Goal: Navigation & Orientation: Go to known website

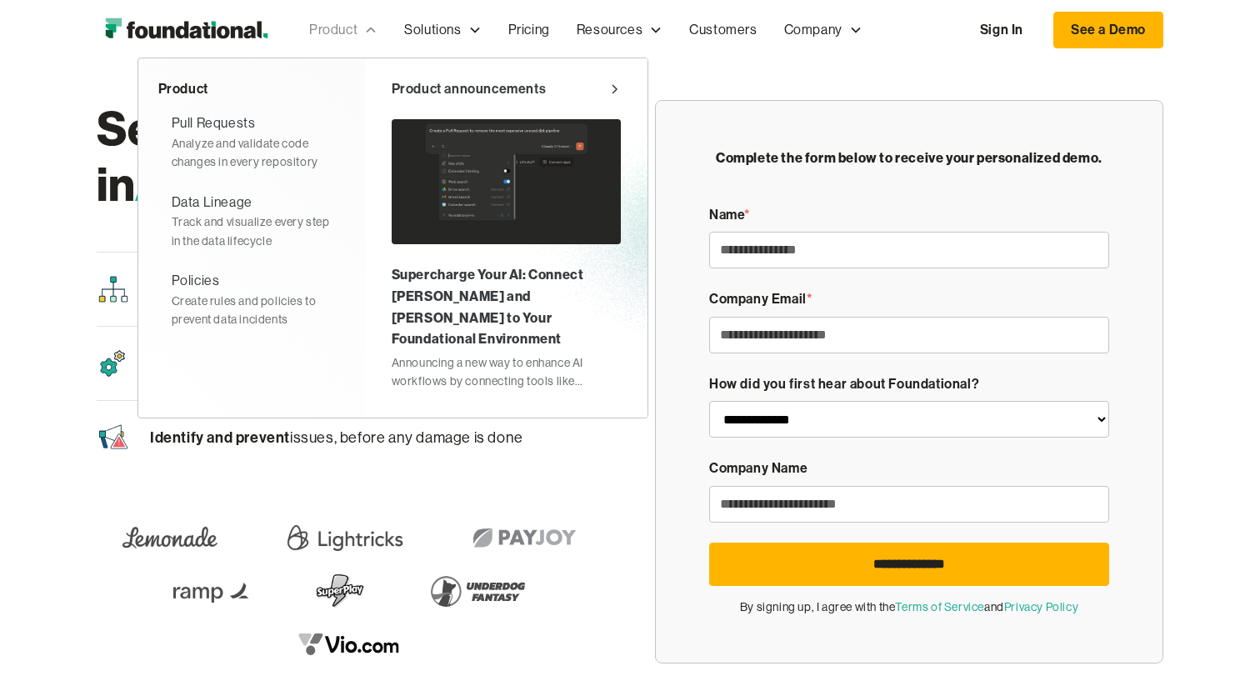
click at [352, 28] on div "Product" at bounding box center [333, 30] width 48 height 22
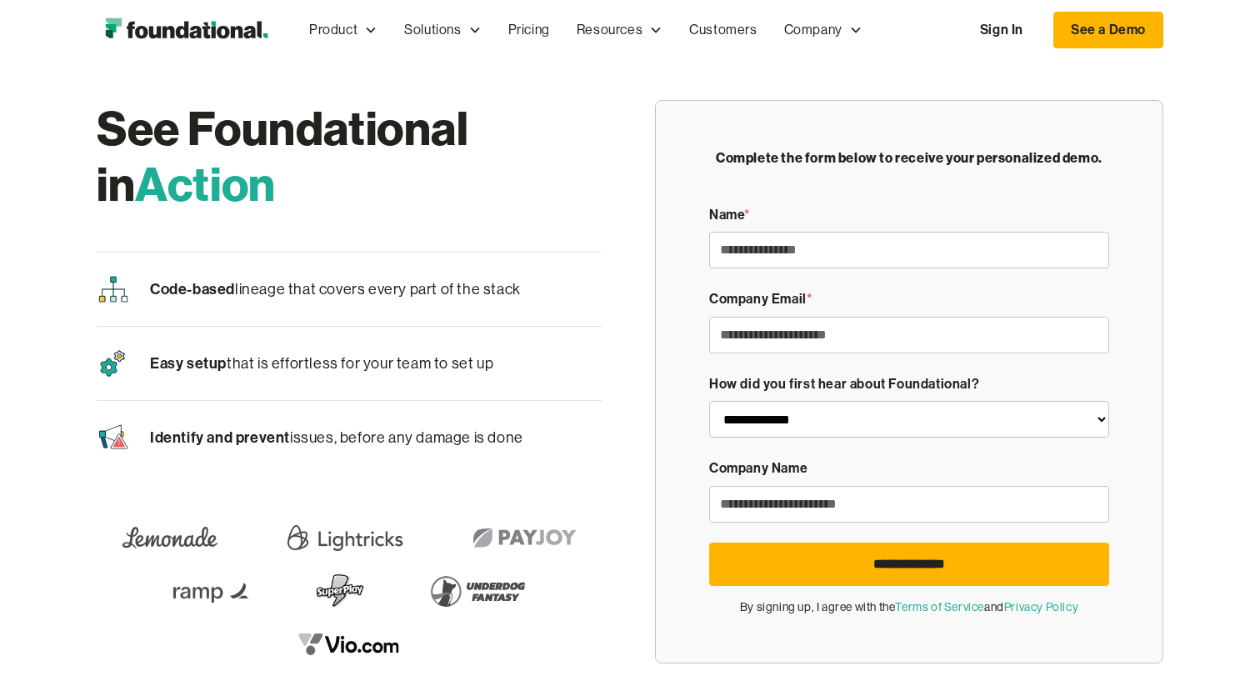
click at [246, 20] on img "home" at bounding box center [186, 29] width 179 height 33
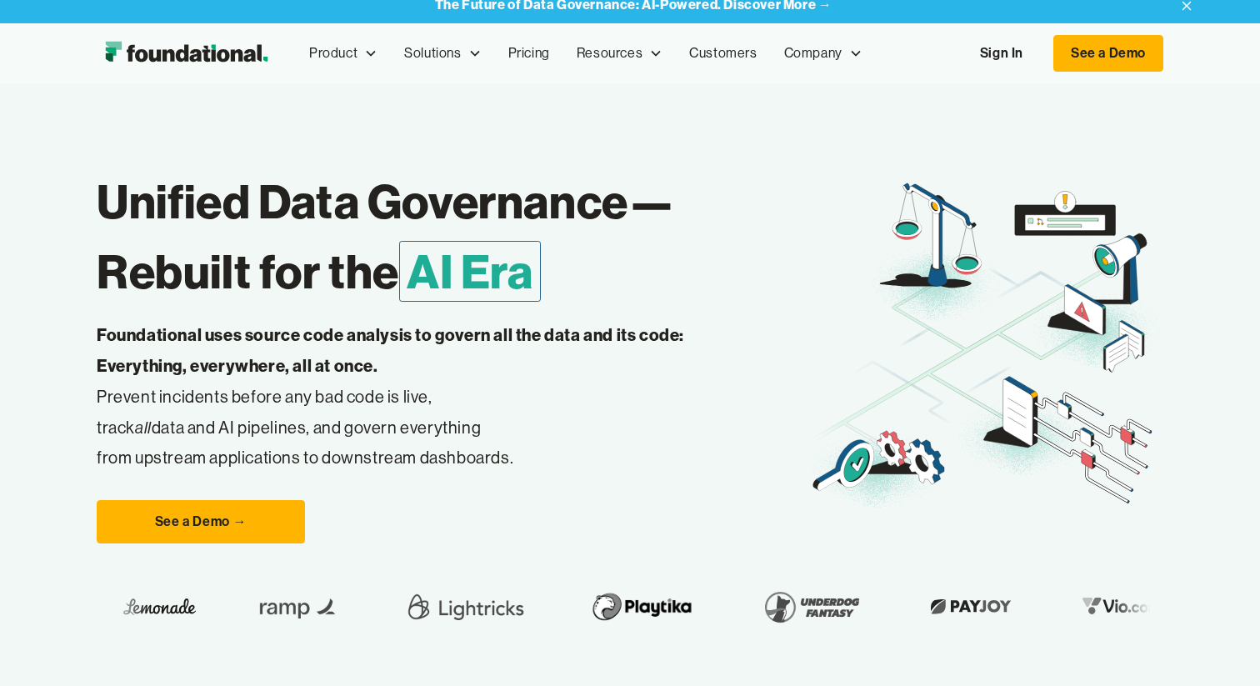
scroll to position [18, 0]
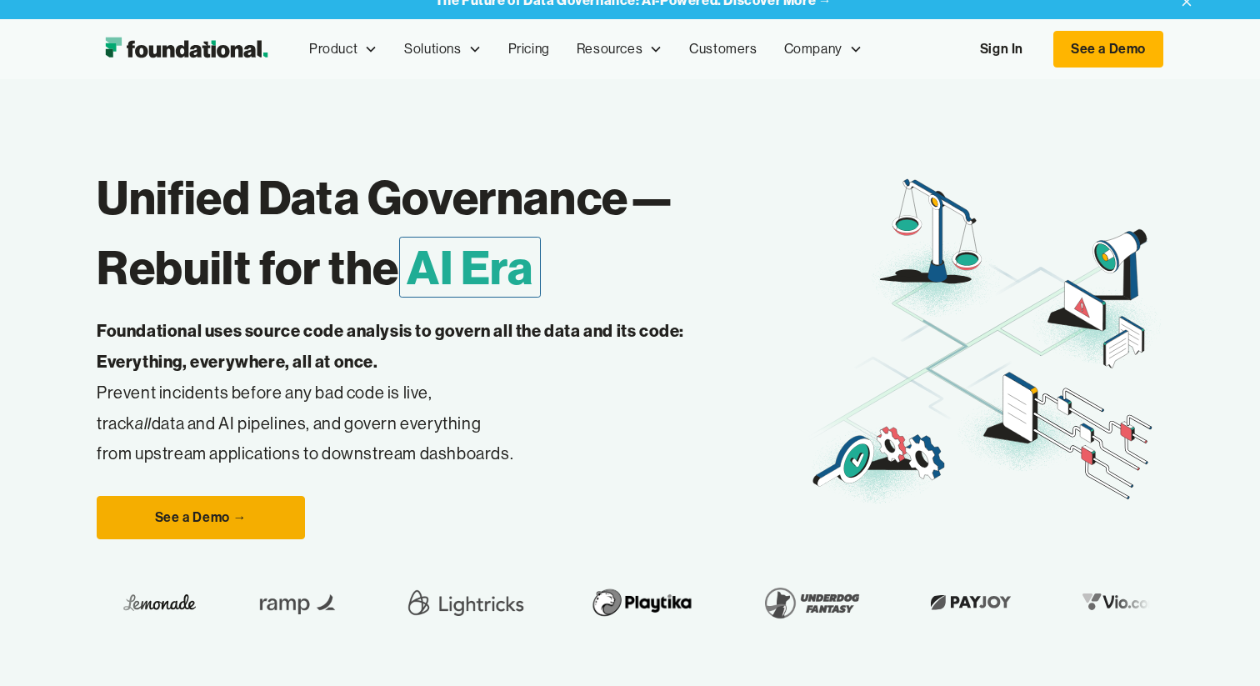
click at [252, 517] on link "See a Demo →" at bounding box center [201, 517] width 208 height 43
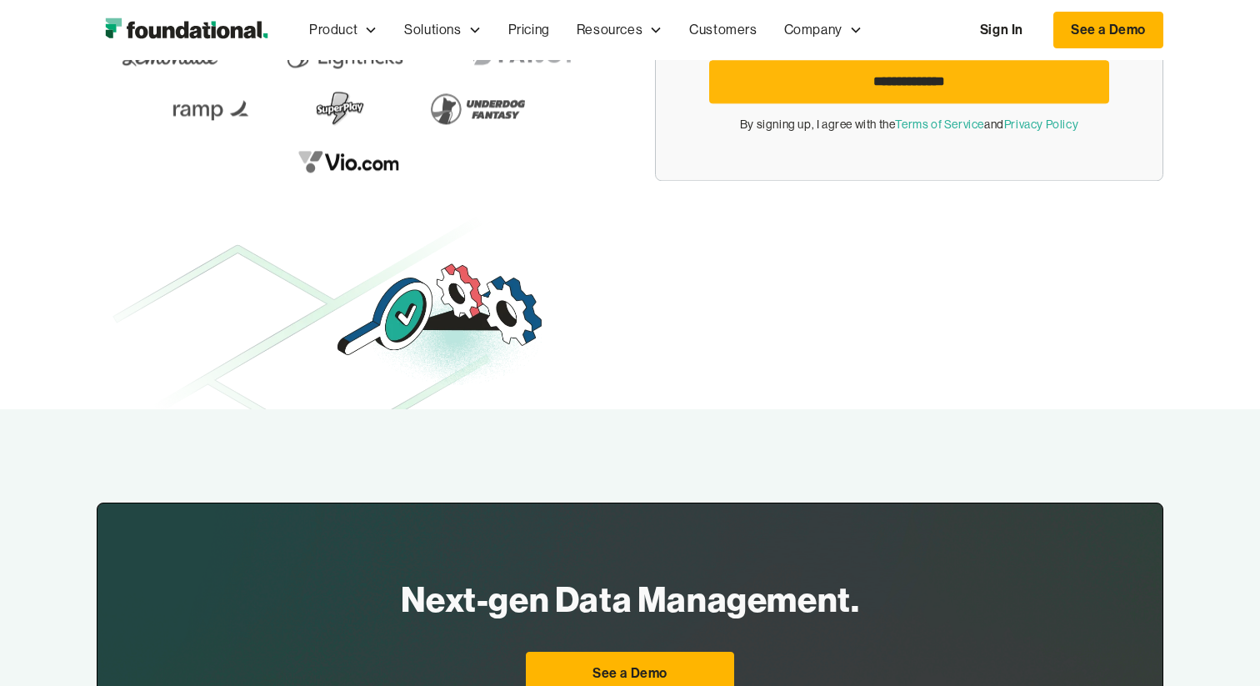
scroll to position [974, 0]
